Goal: Task Accomplishment & Management: Complete application form

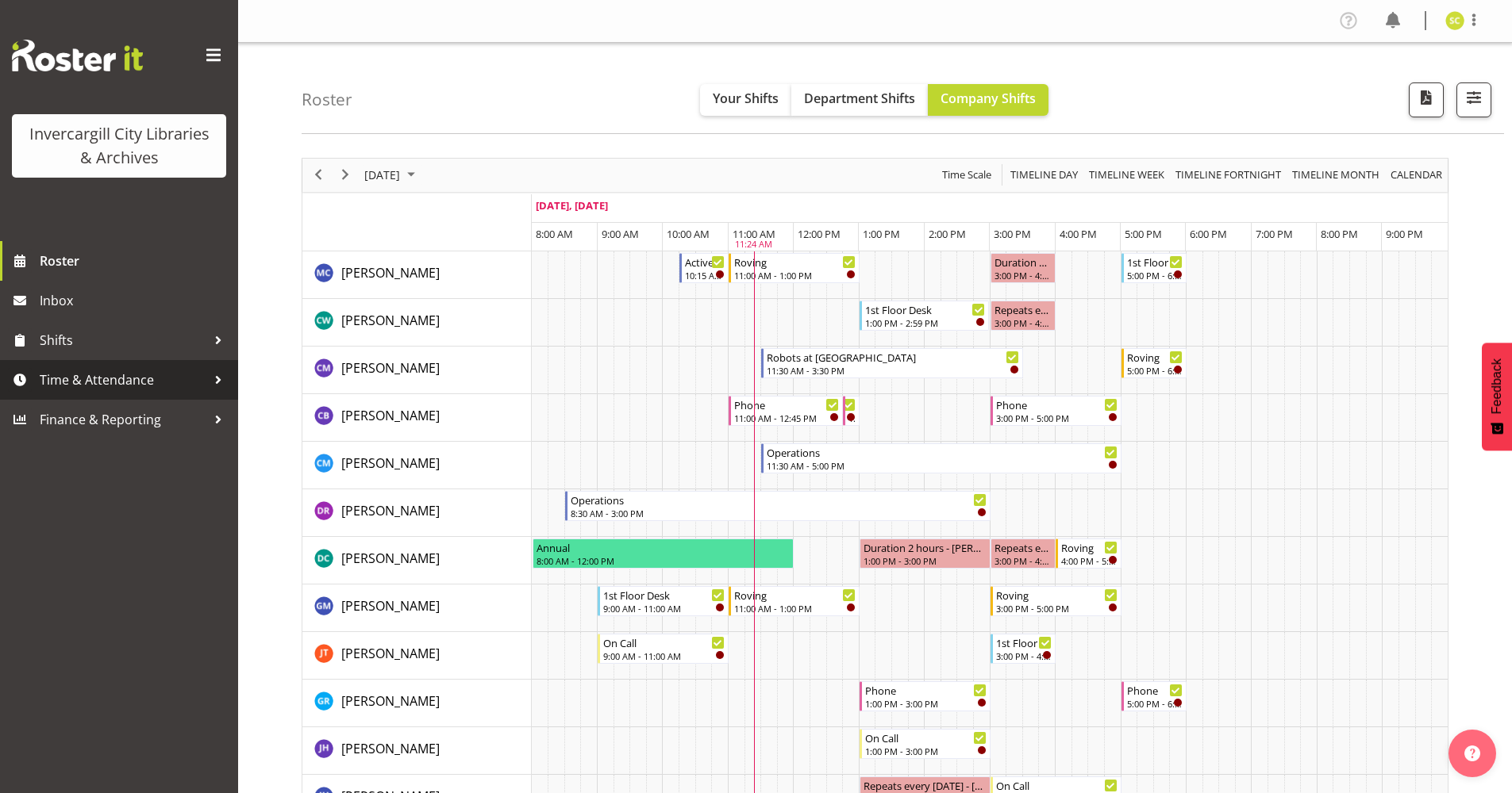
click at [96, 382] on span "Time & Attendance" at bounding box center [123, 379] width 167 height 24
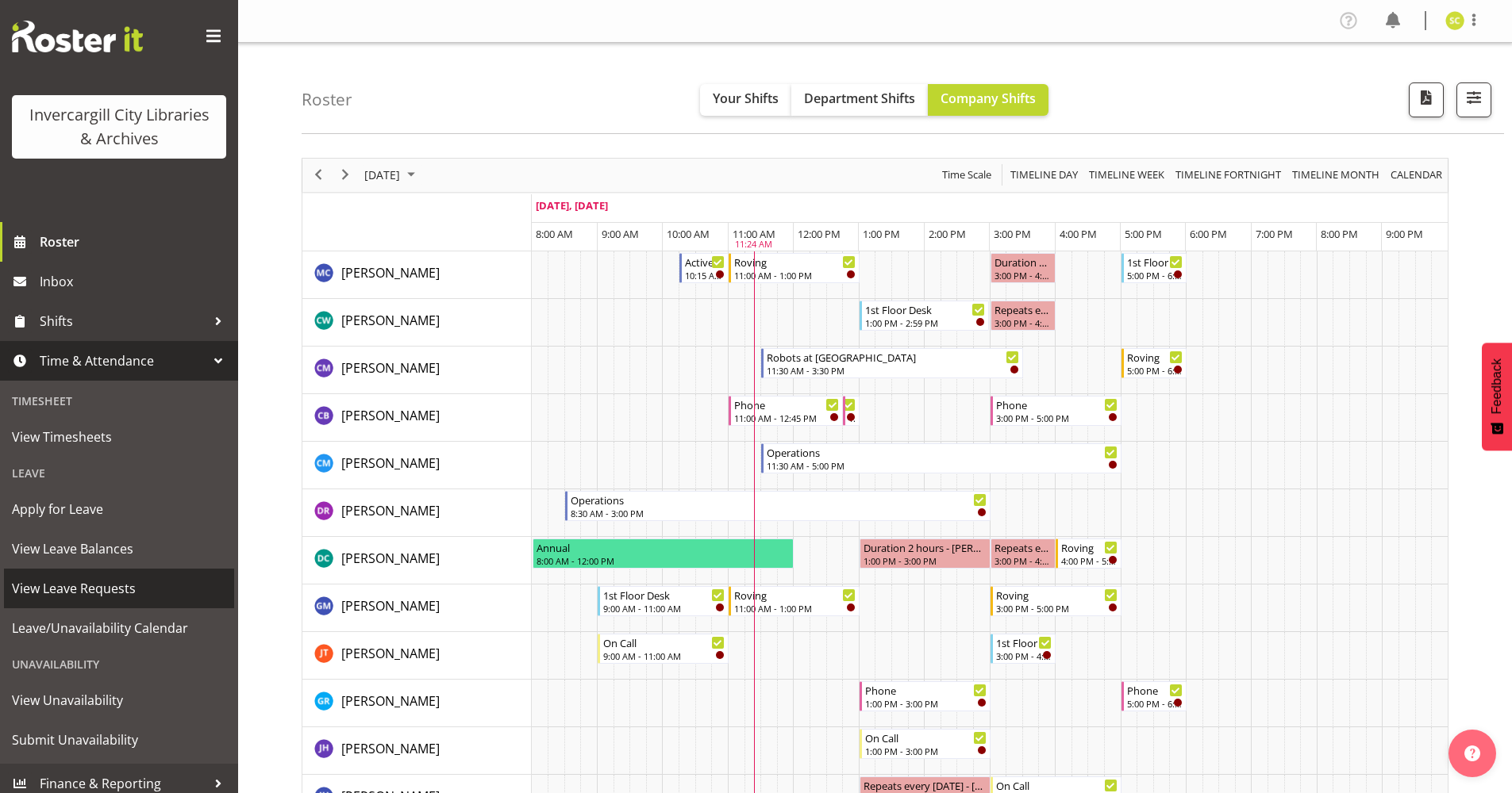
scroll to position [29, 0]
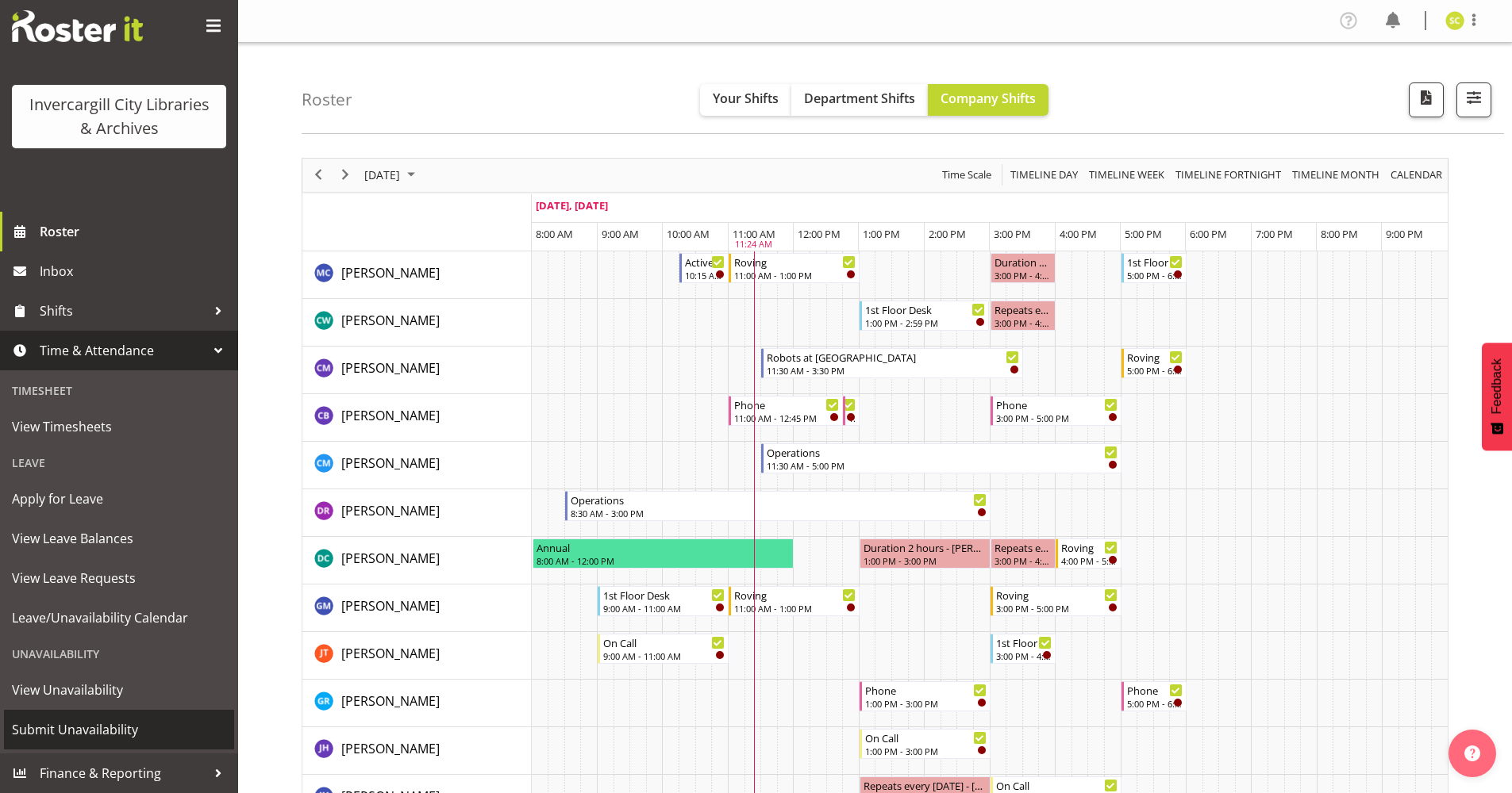
click at [105, 736] on span "Submit Unavailability" at bounding box center [119, 729] width 214 height 24
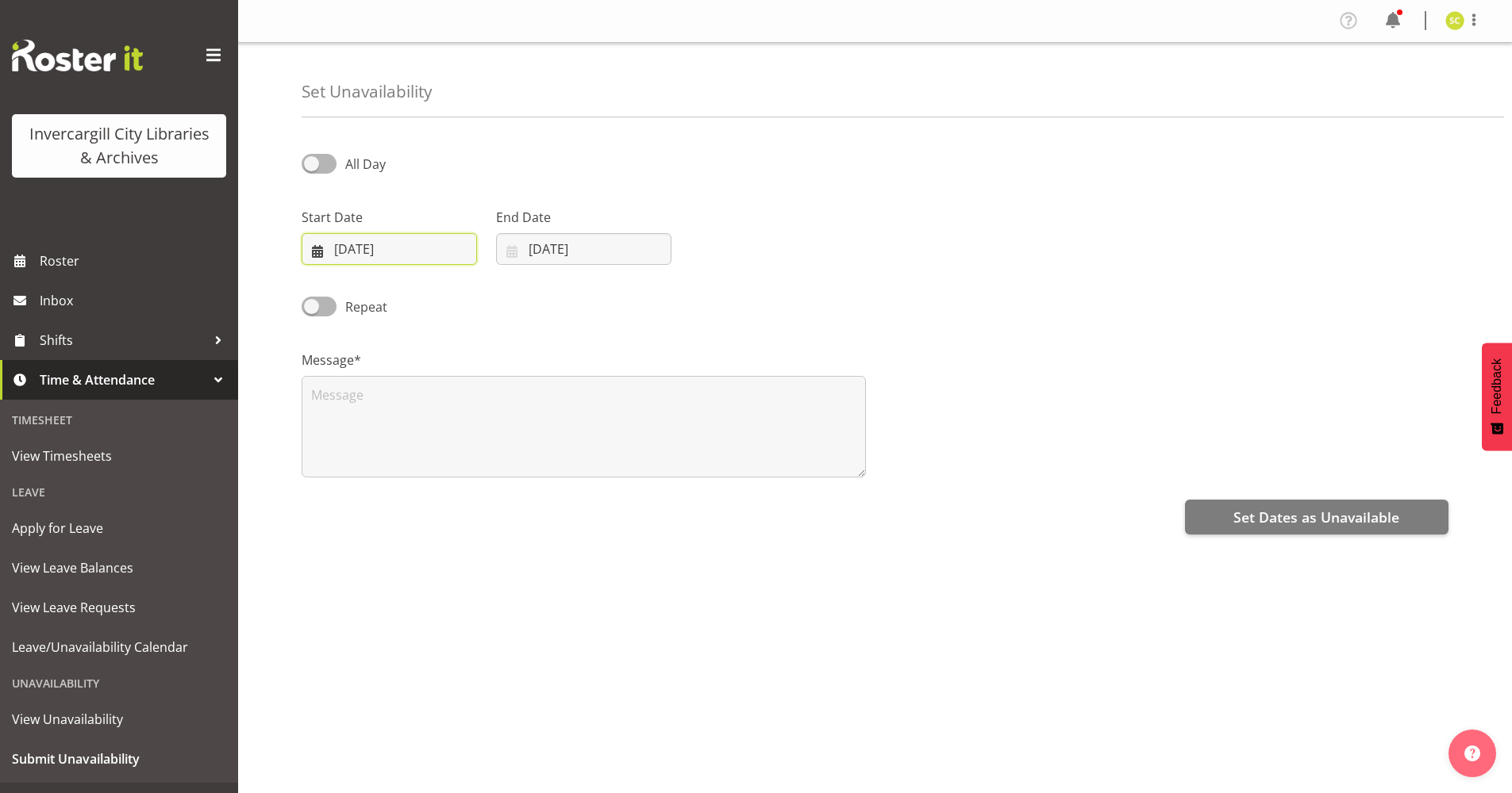
click at [340, 251] on input "30/09/2025" at bounding box center [389, 249] width 175 height 32
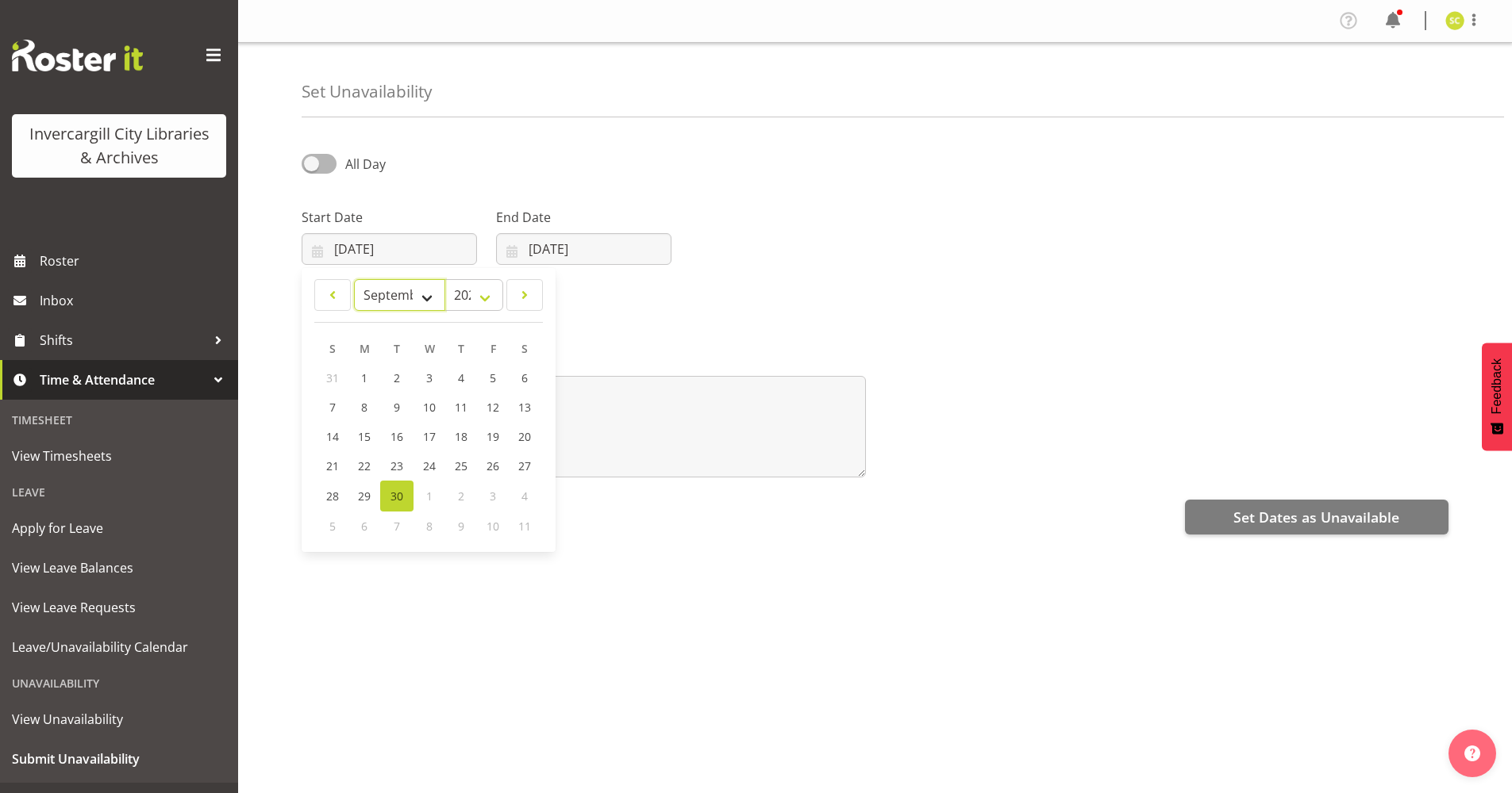
click at [432, 298] on select "January February March April May June July August September October November De…" at bounding box center [400, 295] width 92 height 32
select select "9"
click at [354, 280] on select "January February March April May June July August September October November De…" at bounding box center [400, 295] width 92 height 32
click at [394, 404] on span "7" at bounding box center [397, 409] width 7 height 15
type input "07/10/2025"
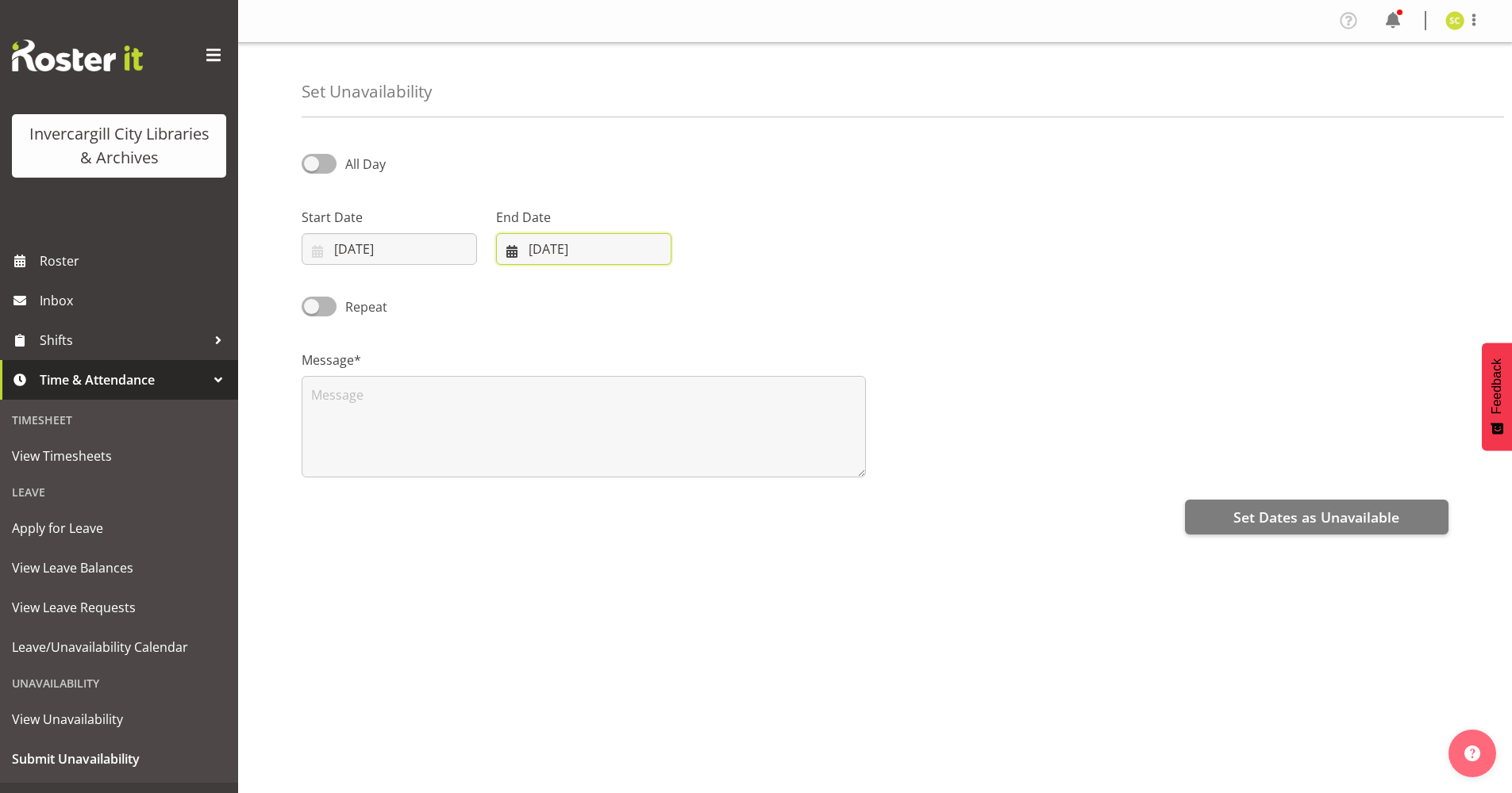
click at [541, 254] on input "30/09/2025" at bounding box center [583, 249] width 175 height 32
click at [608, 287] on select "January February March April May June July August September October November De…" at bounding box center [564, 295] width 109 height 32
select select "9"
click at [510, 280] on select "January February March April May June July August September October November De…" at bounding box center [564, 295] width 109 height 32
click at [589, 412] on span "7" at bounding box center [591, 409] width 7 height 15
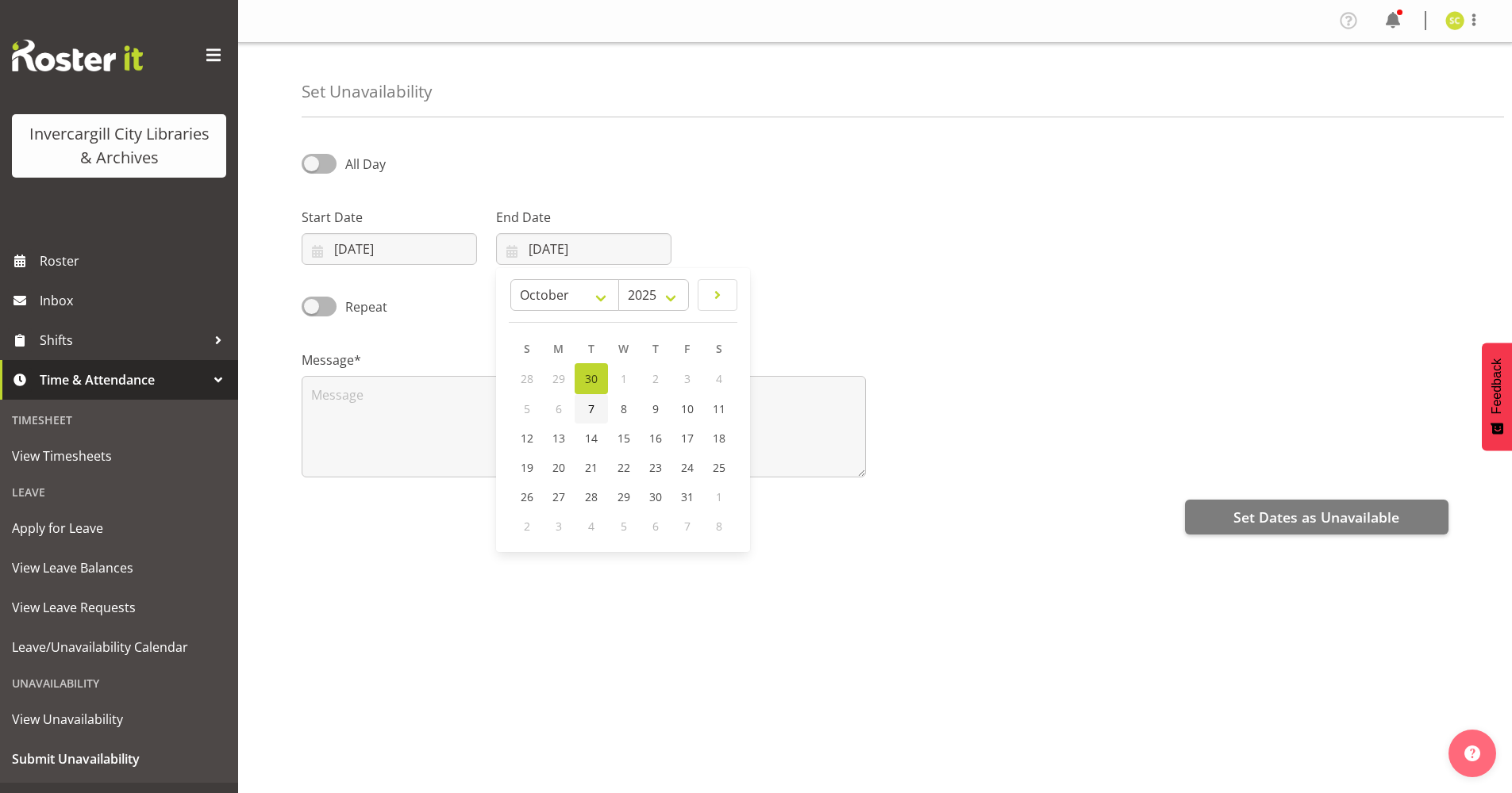
type input "07/10/2025"
click at [325, 166] on span at bounding box center [319, 164] width 35 height 20
click at [312, 166] on input "All Day" at bounding box center [307, 164] width 11 height 11
checkbox input "true"
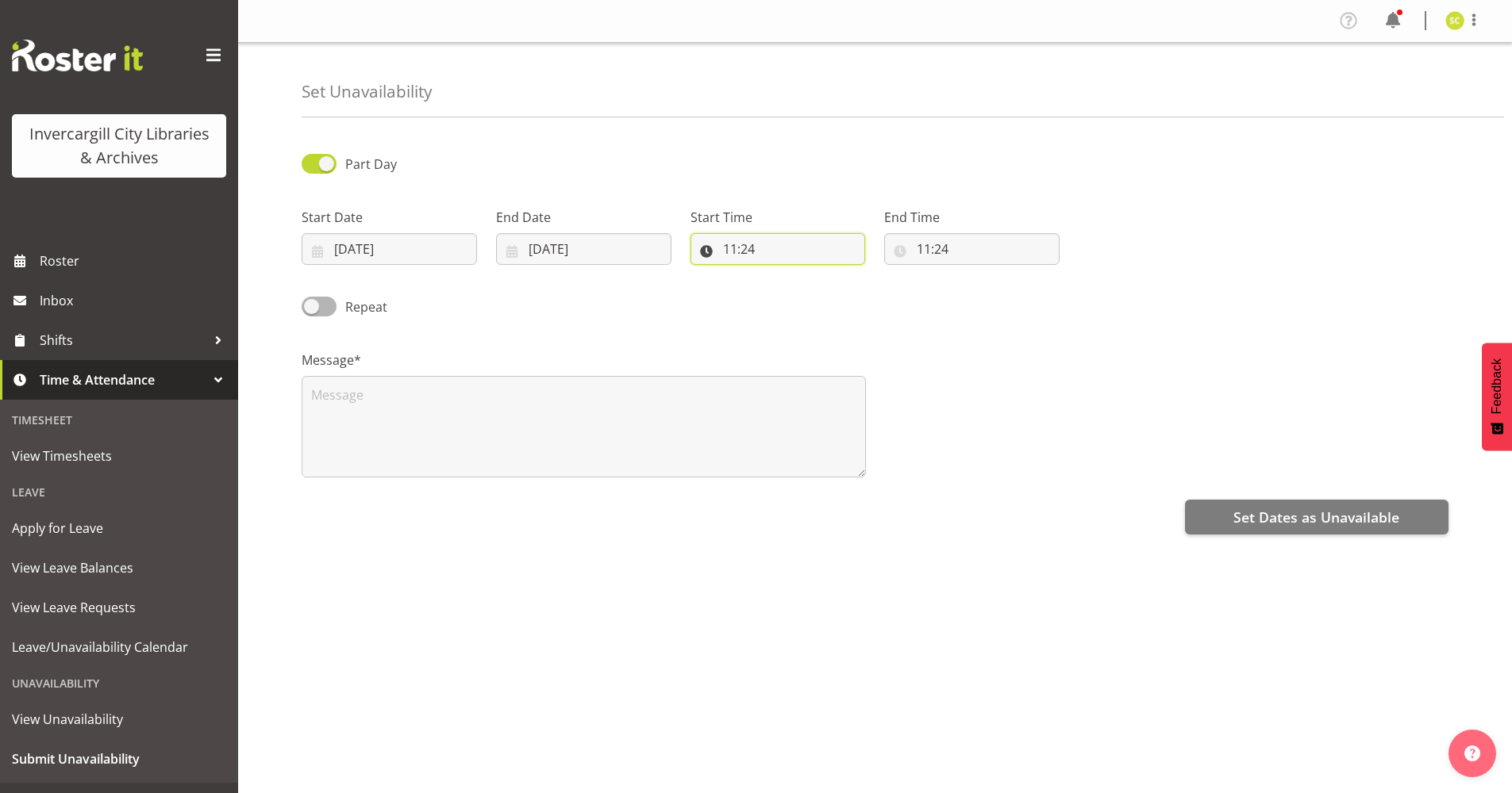
click at [750, 252] on input "11:24" at bounding box center [778, 249] width 175 height 32
click at [830, 291] on select "00 01 02 03 04 05 06 07 08 09 10 11 12 13 14 15 16 17 18 19 20 21 22 23 24 25 2…" at bounding box center [840, 290] width 36 height 32
select select "0"
click at [822, 275] on select "00 01 02 03 04 05 06 07 08 09 10 11 12 13 14 15 16 17 18 19 20 21 22 23 24 25 2…" at bounding box center [840, 290] width 36 height 32
type input "11:00"
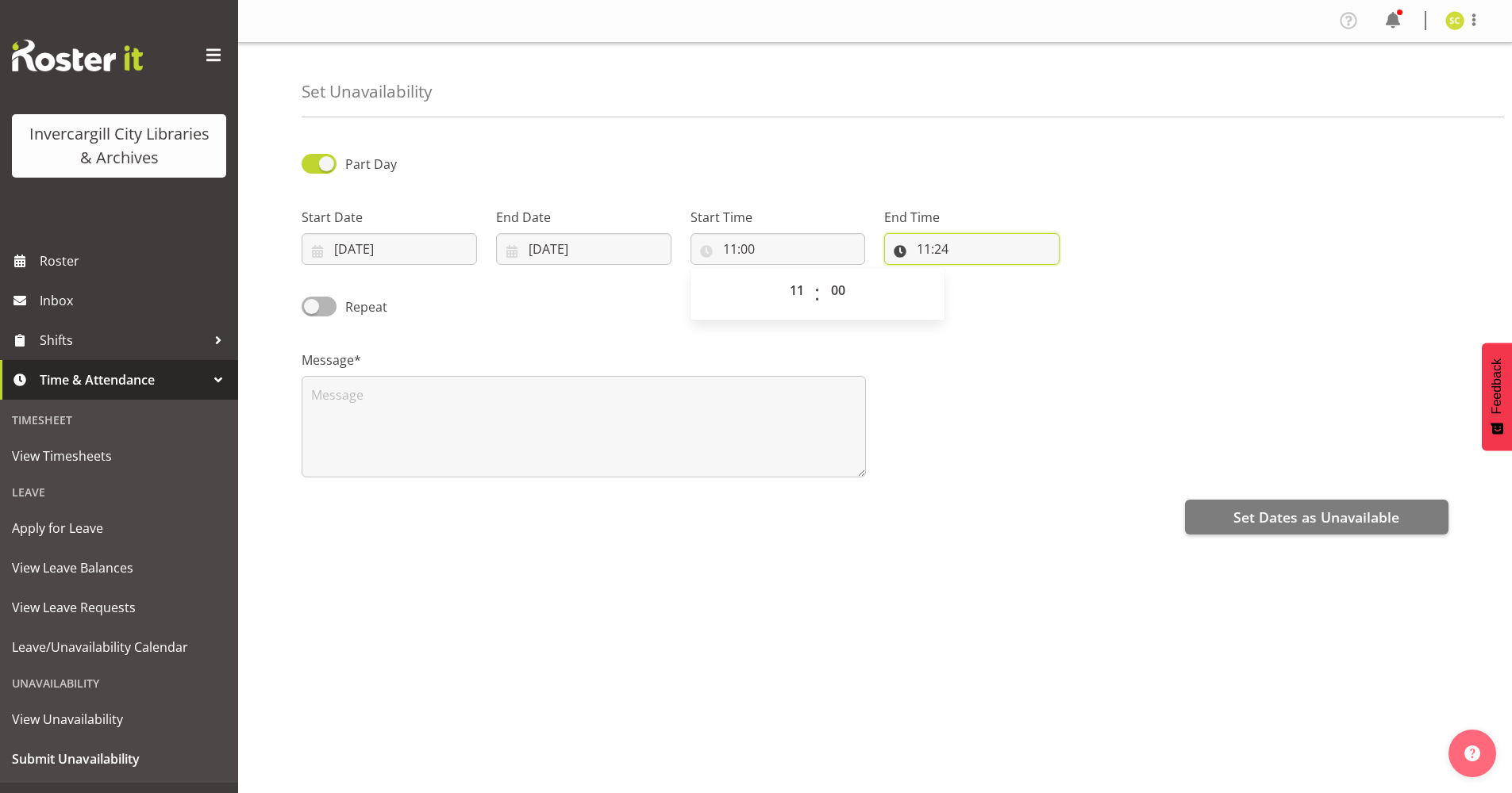
click at [933, 245] on input "11:24" at bounding box center [971, 249] width 175 height 32
click at [986, 291] on select "00 01 02 03 04 05 06 07 08 09 10 11 12 13 14 15 16 17 18 19 20 21 22 23" at bounding box center [993, 290] width 36 height 32
select select "12"
click at [975, 275] on select "00 01 02 03 04 05 06 07 08 09 10 11 12 13 14 15 16 17 18 19 20 21 22 23" at bounding box center [993, 290] width 36 height 32
type input "12:24"
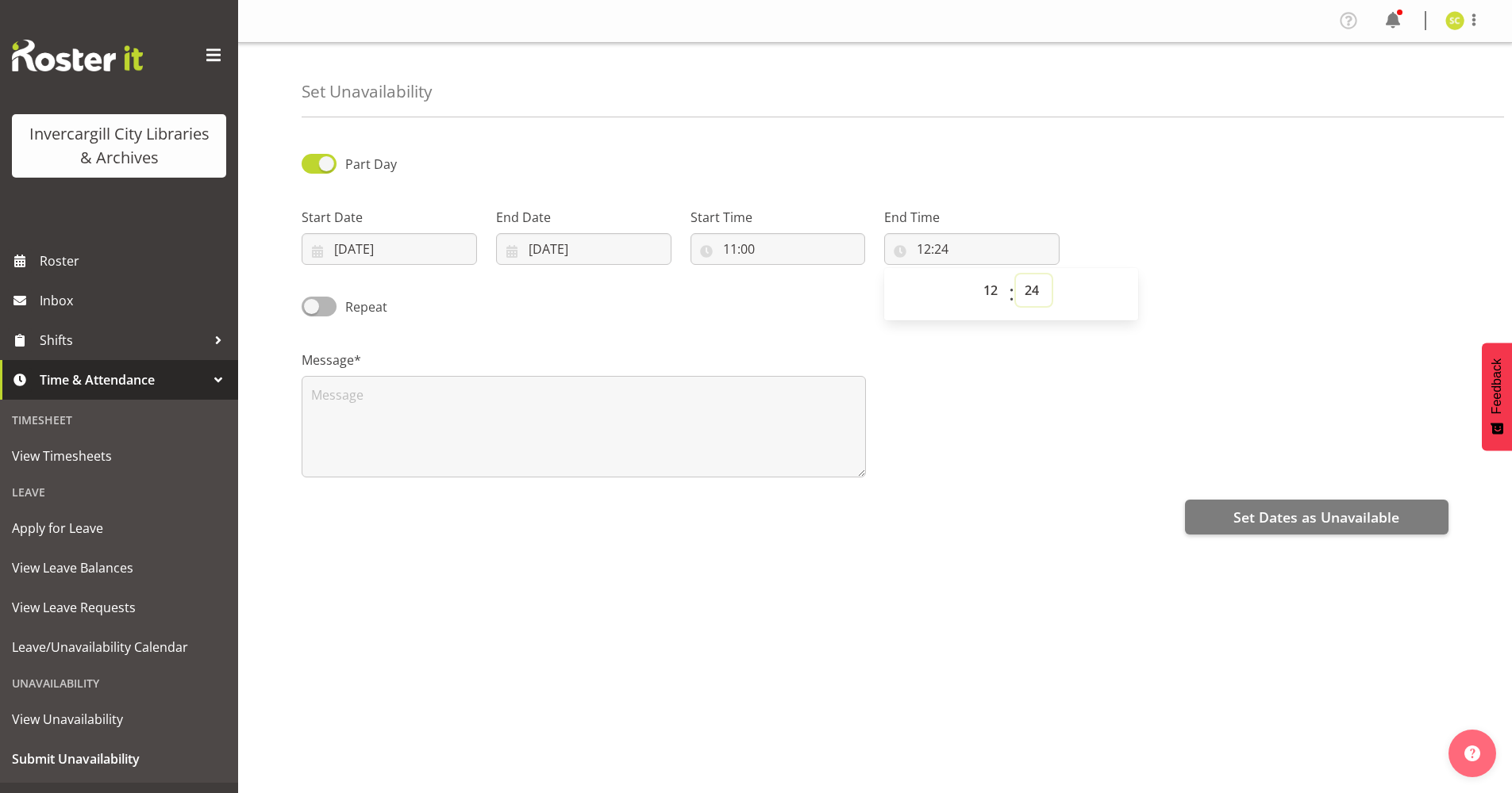
click at [1024, 289] on select "00 01 02 03 04 05 06 07 08 09 10 11 12 13 14 15 16 17 18 19 20 21 22 23 24 25 2…" at bounding box center [1034, 290] width 36 height 32
select select "0"
click at [1016, 275] on select "00 01 02 03 04 05 06 07 08 09 10 11 12 13 14 15 16 17 18 19 20 21 22 23 24 25 2…" at bounding box center [1034, 290] width 36 height 32
type input "12:00"
click at [783, 319] on div "Repeat" at bounding box center [874, 302] width 1165 height 54
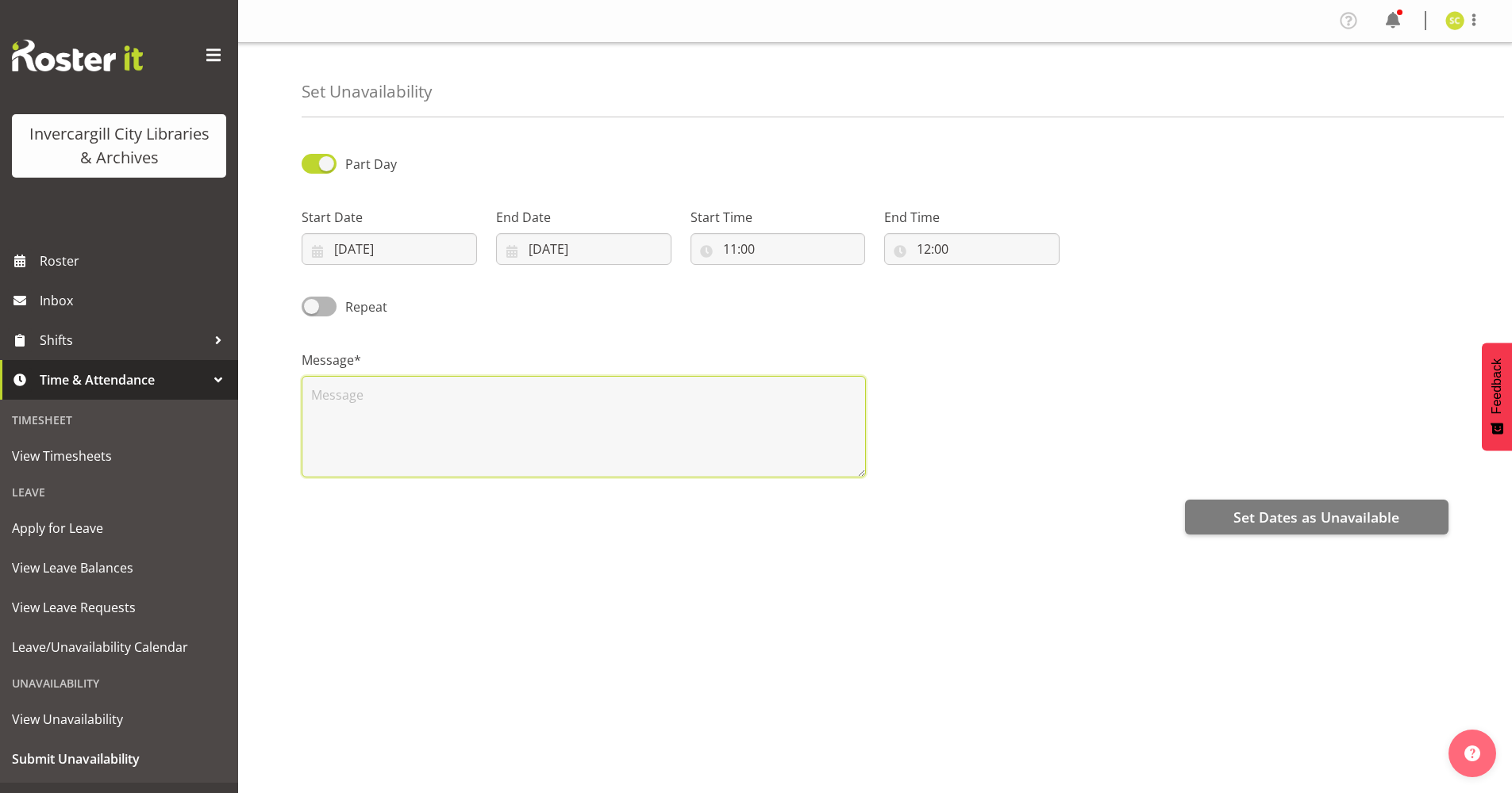
click at [638, 413] on textarea at bounding box center [584, 427] width 564 height 101
type textarea "PDP Check-in"
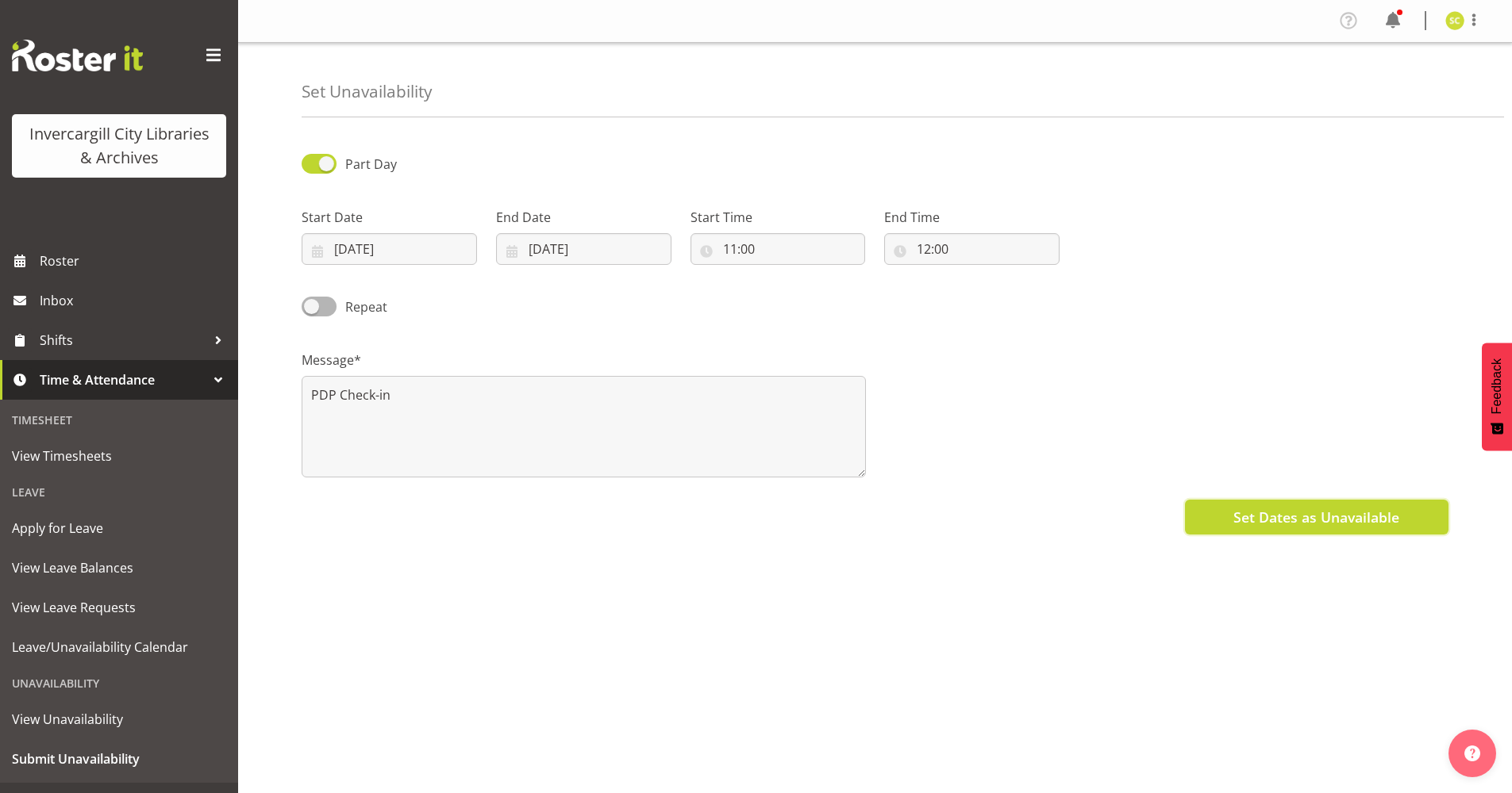
click at [1333, 516] on span "Set Dates as Unavailable" at bounding box center [1316, 517] width 166 height 20
